Goal: Obtain resource: Obtain resource

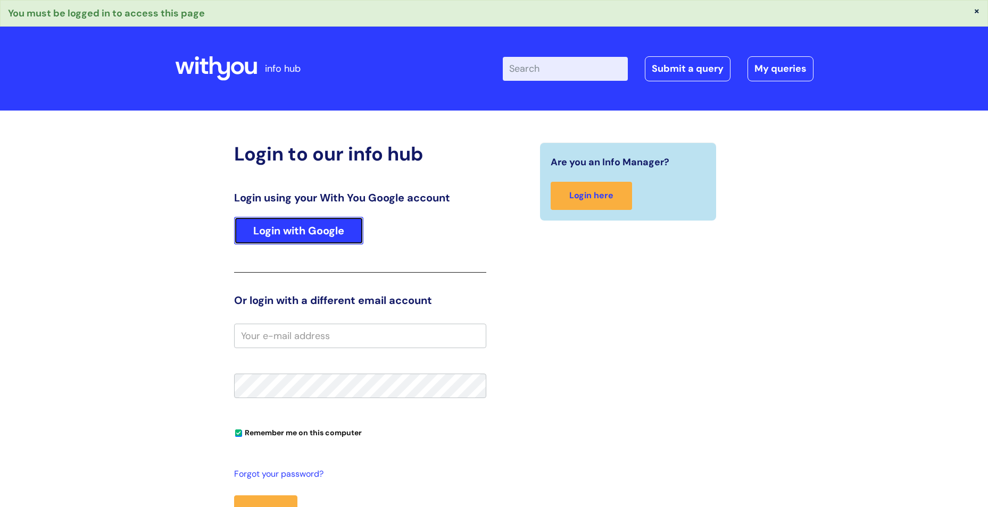
click at [308, 232] on link "Login with Google" at bounding box center [298, 231] width 129 height 28
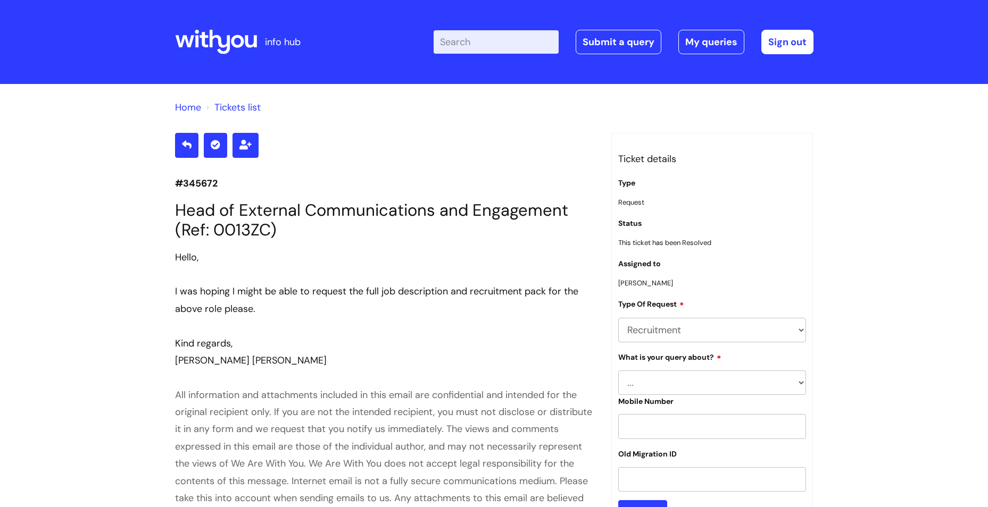
scroll to position [912, 0]
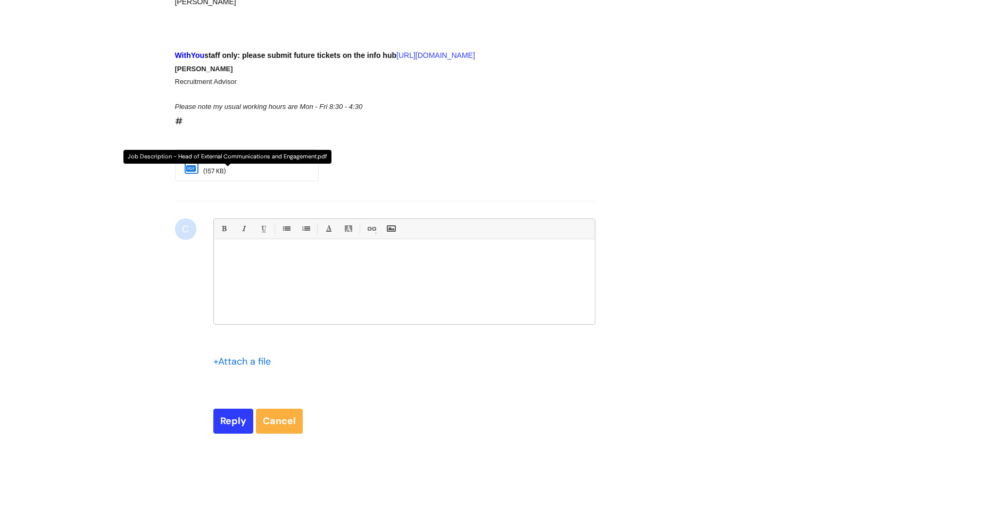
click at [235, 154] on link "Job Descript..." at bounding box center [227, 159] width 49 height 10
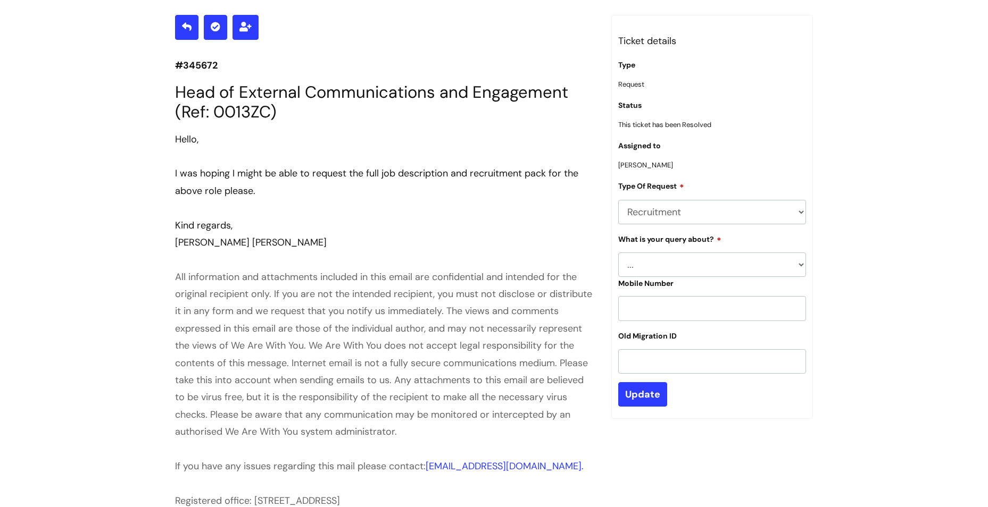
scroll to position [61, 0]
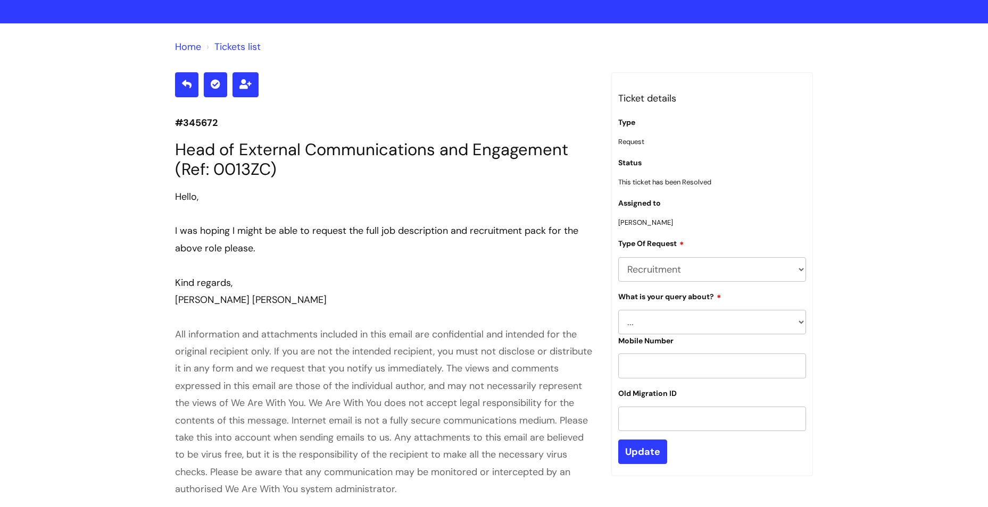
click at [364, 147] on h1 "Head of External Communications and Engagement (Ref: 0013ZC)" at bounding box center [385, 159] width 420 height 39
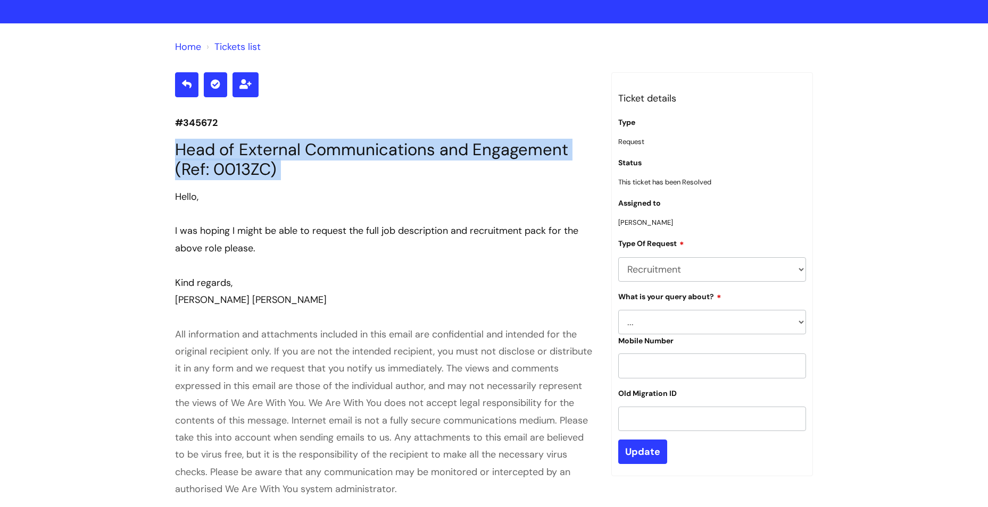
click at [364, 147] on h1 "Head of External Communications and Engagement (Ref: 0013ZC)" at bounding box center [385, 159] width 420 height 39
copy section "Head of External Communications and Engagement (Ref: 0013ZC)"
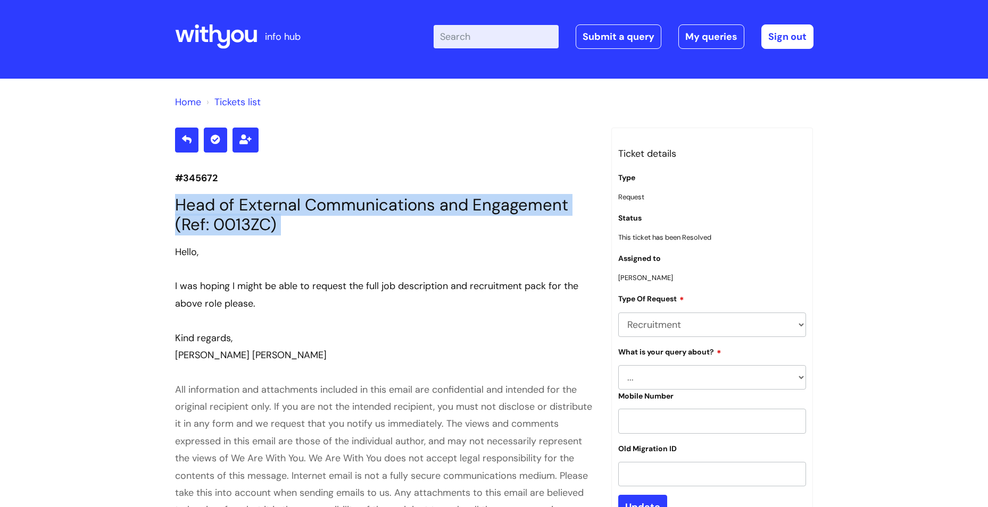
scroll to position [0, 0]
